Goal: Find specific page/section: Find specific page/section

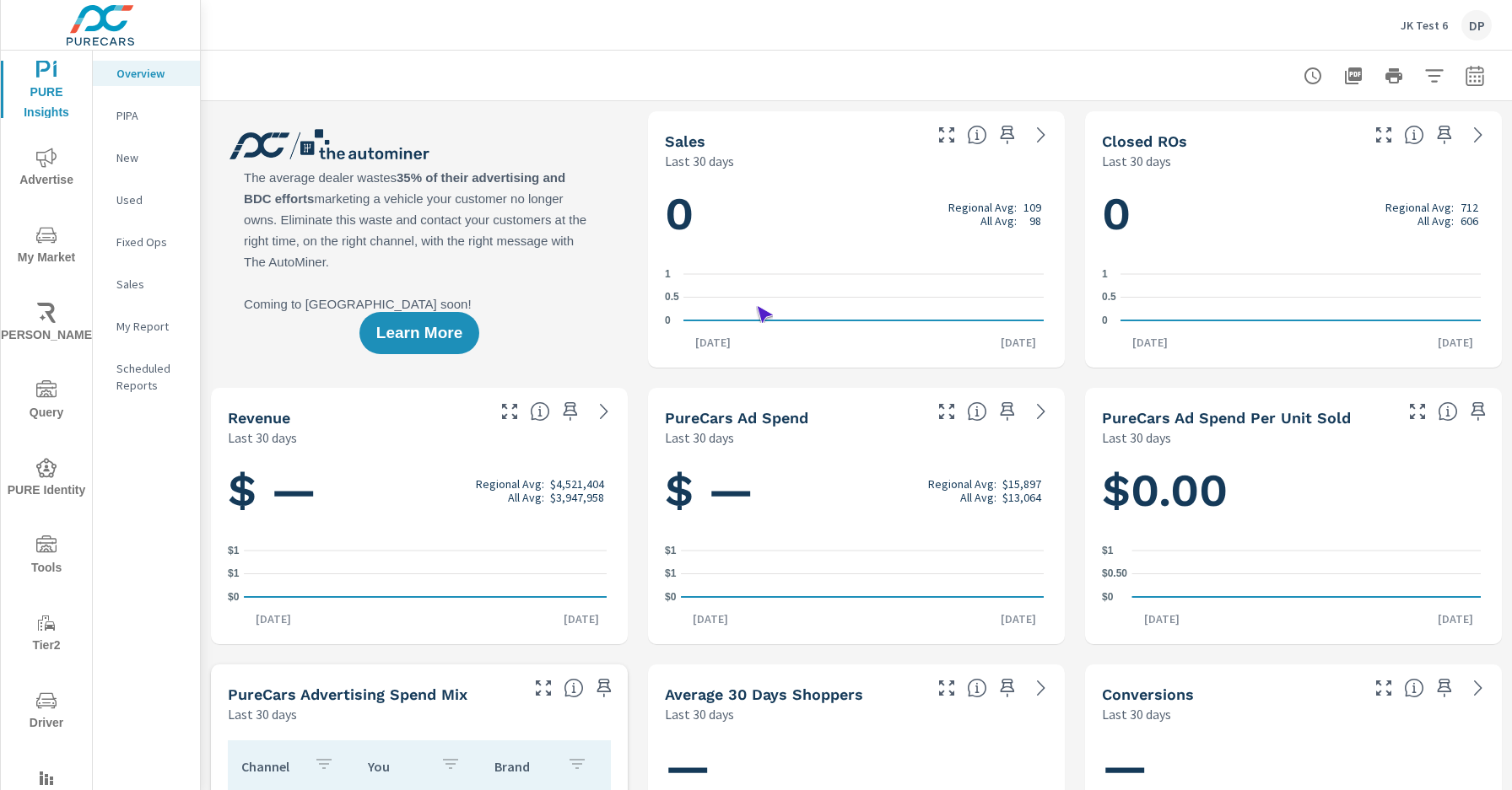
scroll to position [1, 0]
click at [43, 712] on span "Driver" at bounding box center [46, 712] width 81 height 43
